Goal: Transaction & Acquisition: Purchase product/service

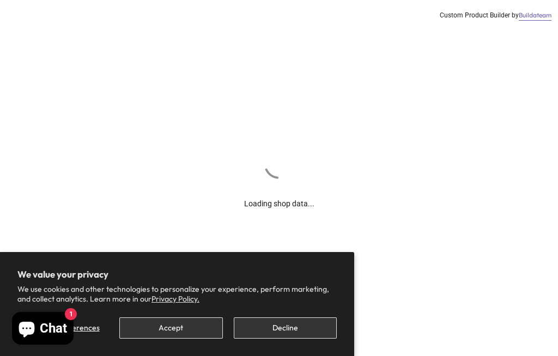
click at [258, 323] on button "Decline" at bounding box center [285, 327] width 103 height 21
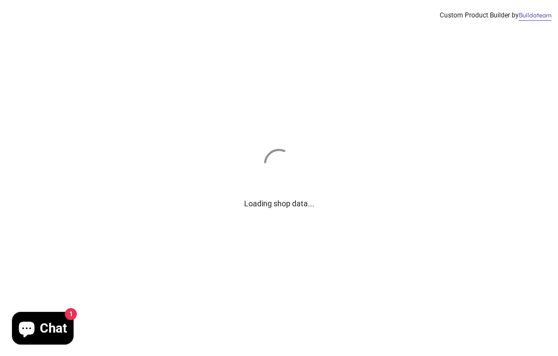
click at [281, 327] on div "Loading shop data... Custom Product Builder by Buildateam" at bounding box center [279, 178] width 558 height 356
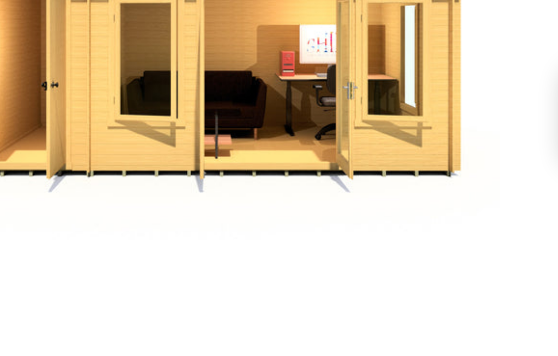
scroll to position [56, 0]
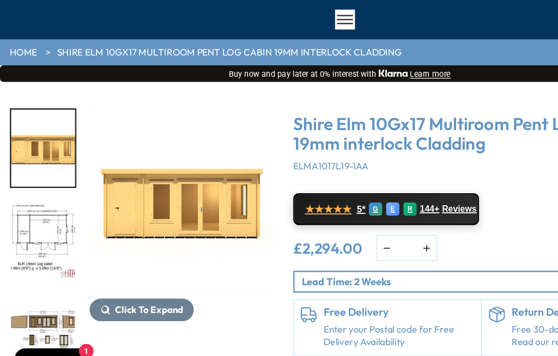
click at [35, 205] on img "3 / 10" at bounding box center [35, 223] width 52 height 63
click at [34, 268] on img "4 / 10" at bounding box center [35, 299] width 52 height 63
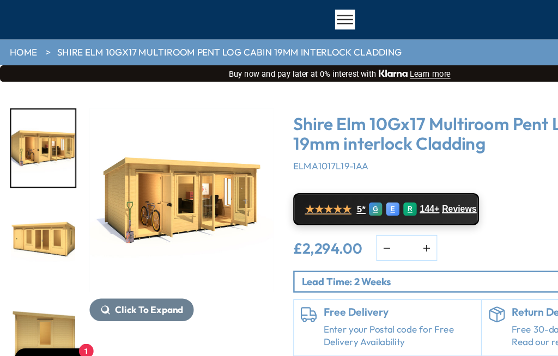
click at [22, 205] on img "7 / 10" at bounding box center [35, 223] width 52 height 63
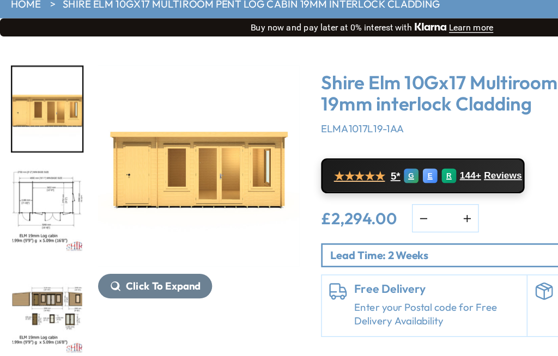
scroll to position [0, 0]
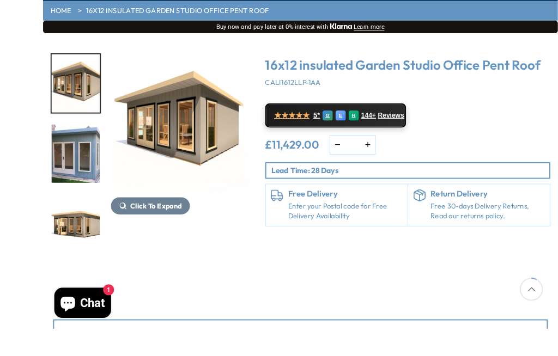
scroll to position [144, 0]
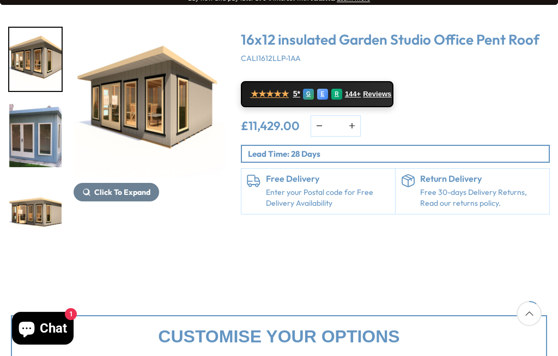
click at [32, 64] on img "1 / 7" at bounding box center [35, 59] width 52 height 63
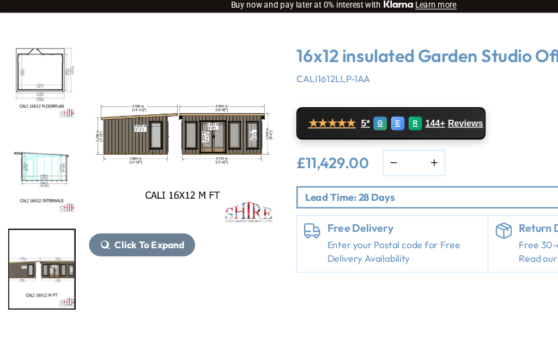
scroll to position [0, 0]
